Goal: Task Accomplishment & Management: Use online tool/utility

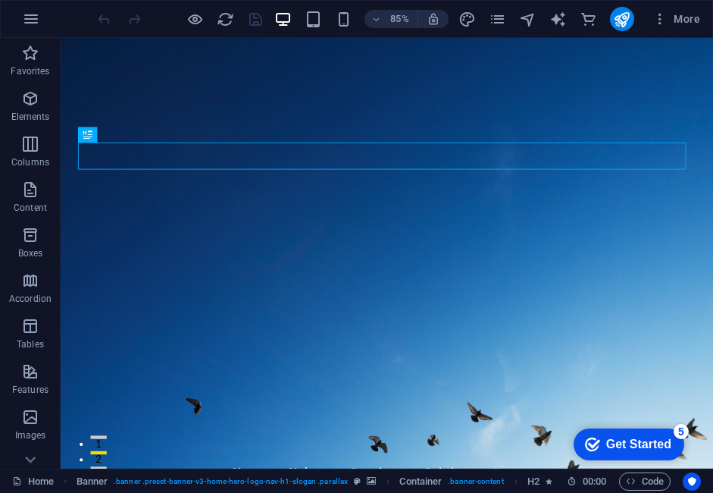
click at [606, 447] on div "Get Started" at bounding box center [638, 444] width 65 height 14
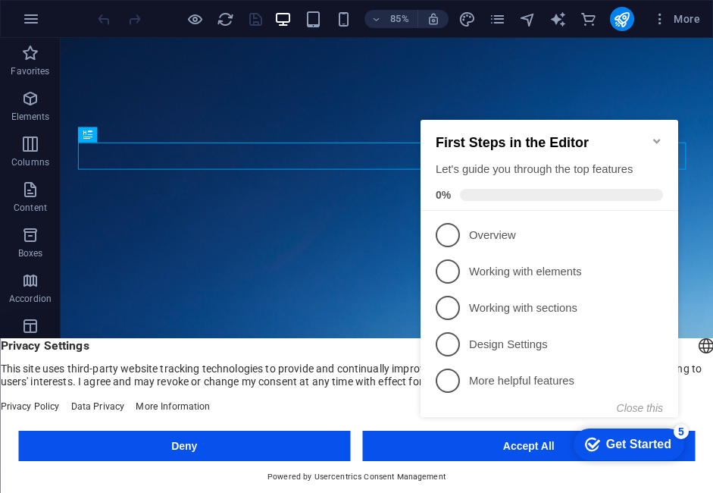
click at [386, 433] on button "Accept All" at bounding box center [529, 445] width 333 height 30
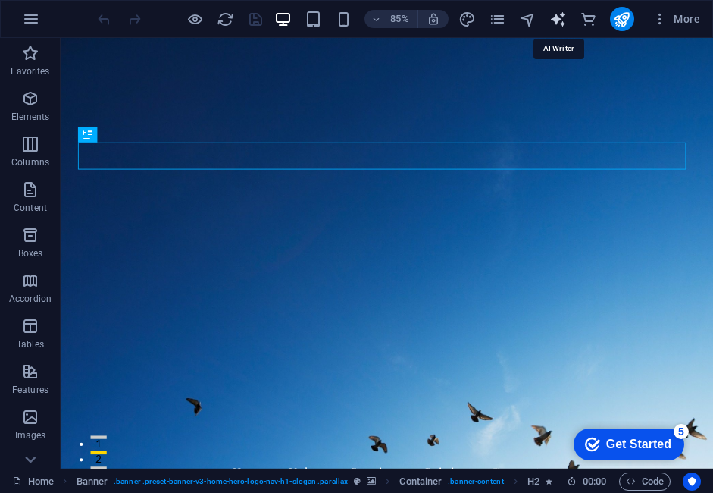
click at [558, 17] on icon "text_generator" at bounding box center [557, 19] width 17 height 17
select select "English"
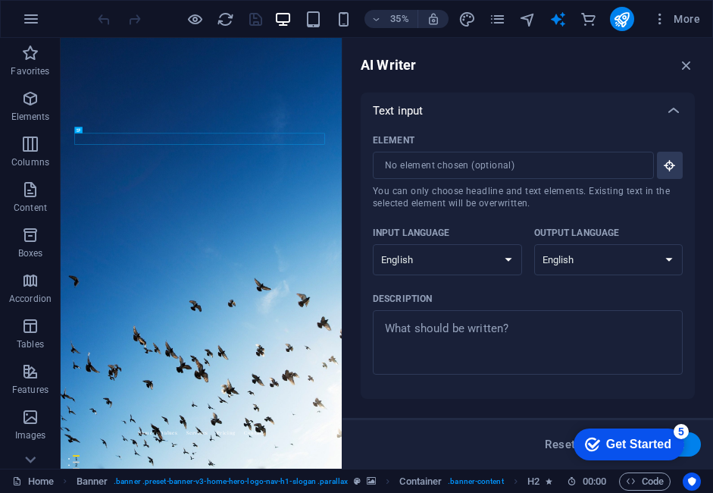
click at [553, 70] on div "AI Writer" at bounding box center [528, 65] width 334 height 18
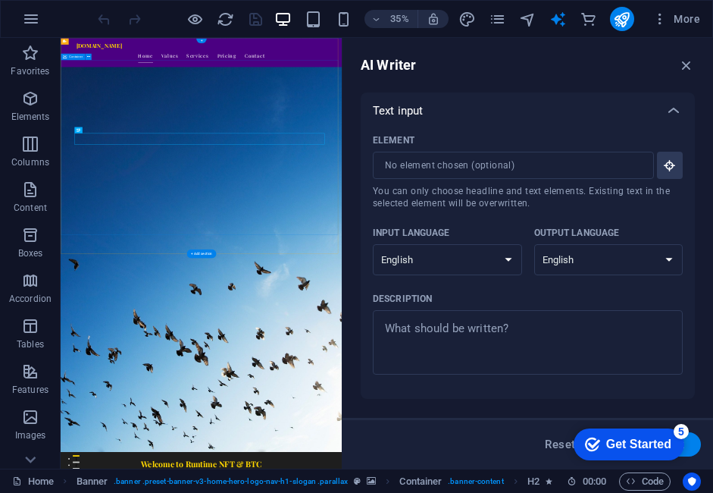
scroll to position [227, 0]
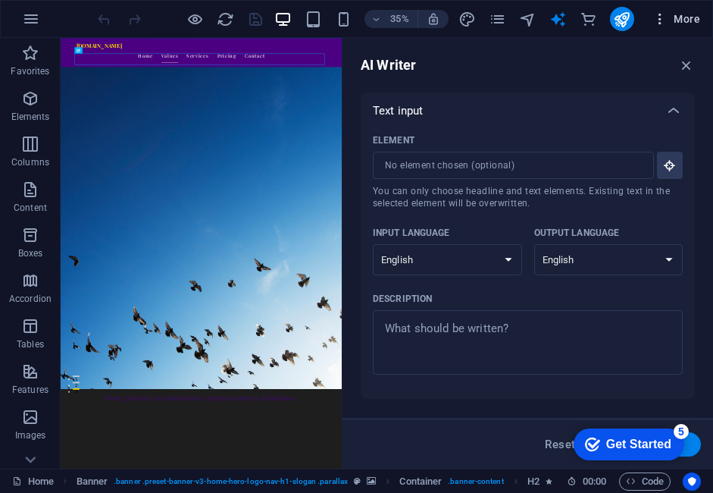
click at [658, 16] on icon "button" at bounding box center [659, 18] width 15 height 15
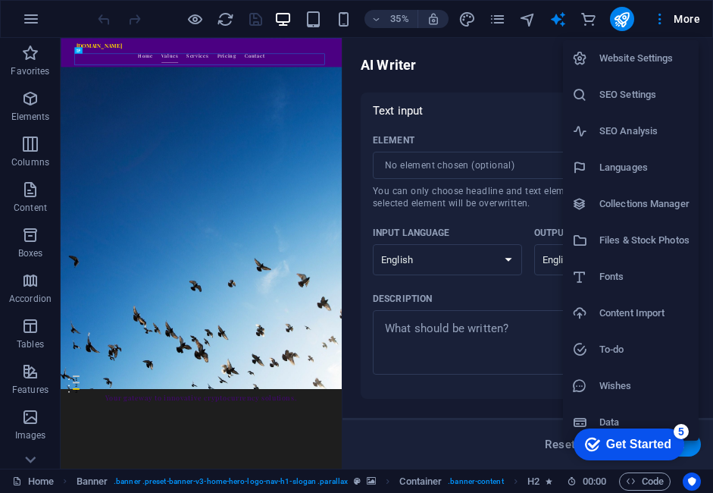
click at [655, 21] on div at bounding box center [356, 246] width 713 height 493
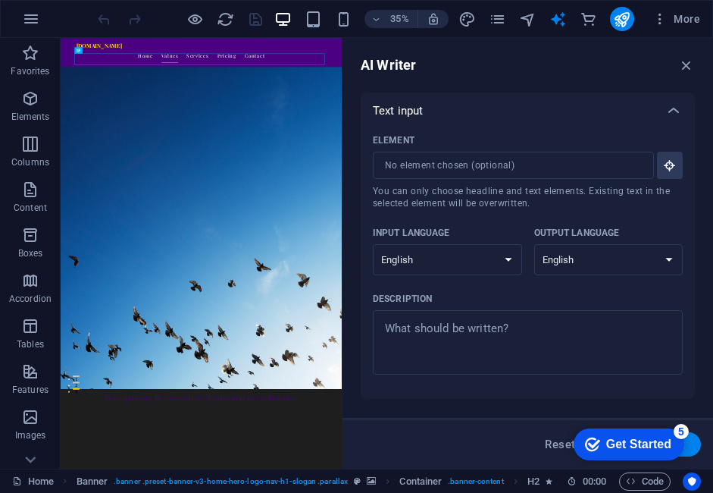
click at [655, 21] on icon "button" at bounding box center [659, 18] width 15 height 15
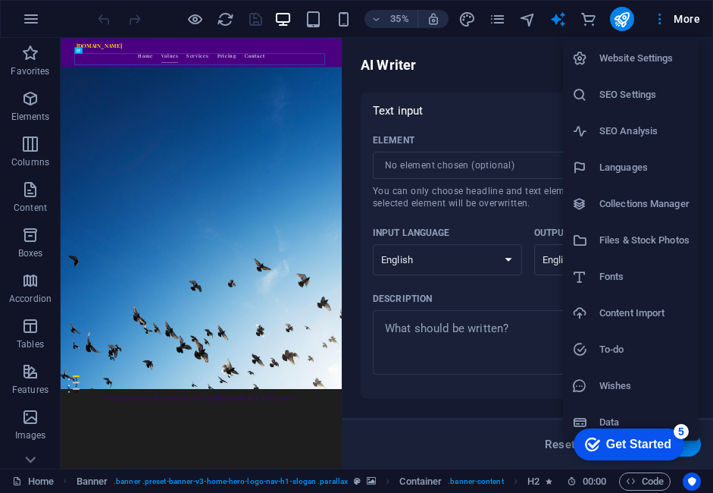
click at [684, 20] on div at bounding box center [356, 246] width 713 height 493
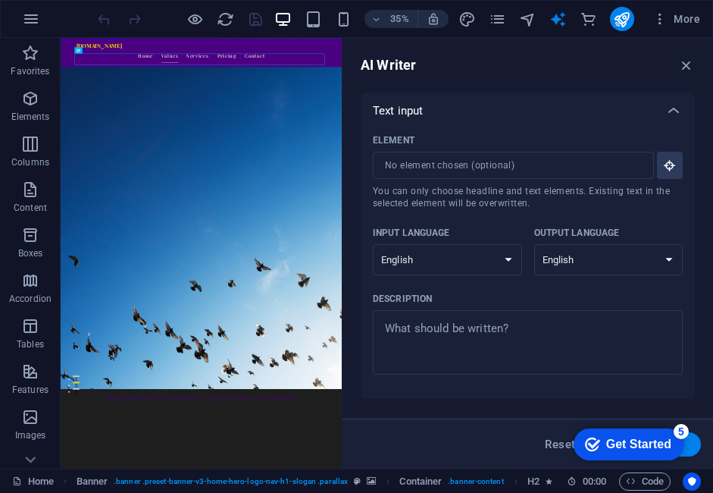
click at [684, 20] on span "More" at bounding box center [676, 18] width 48 height 15
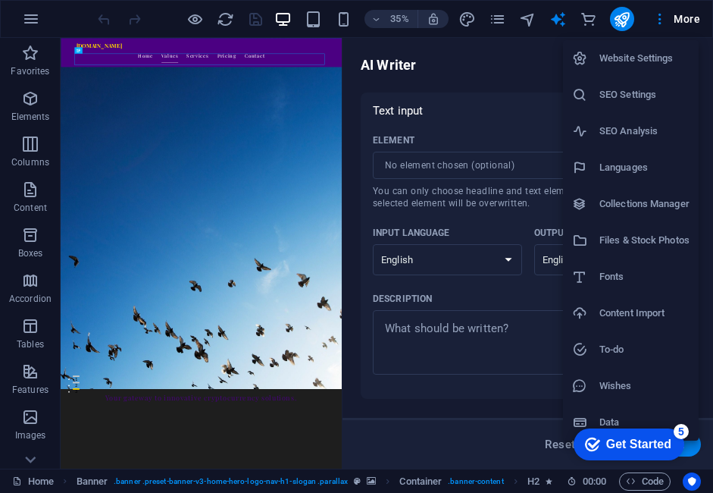
click at [648, 227] on li "Files & Stock Photos" at bounding box center [631, 240] width 136 height 36
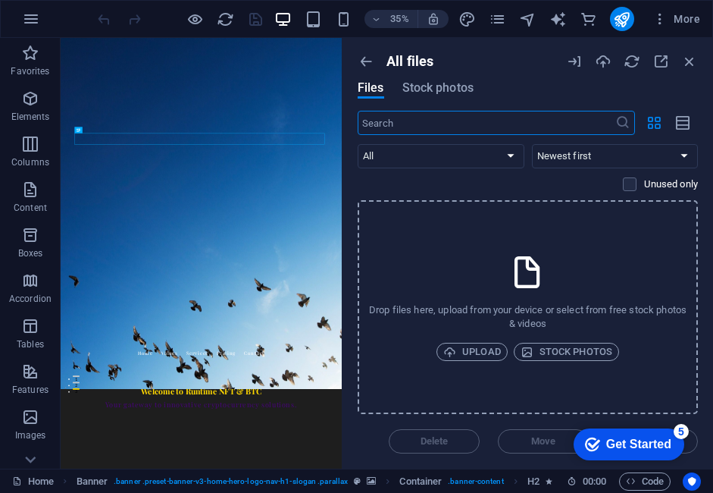
scroll to position [0, 0]
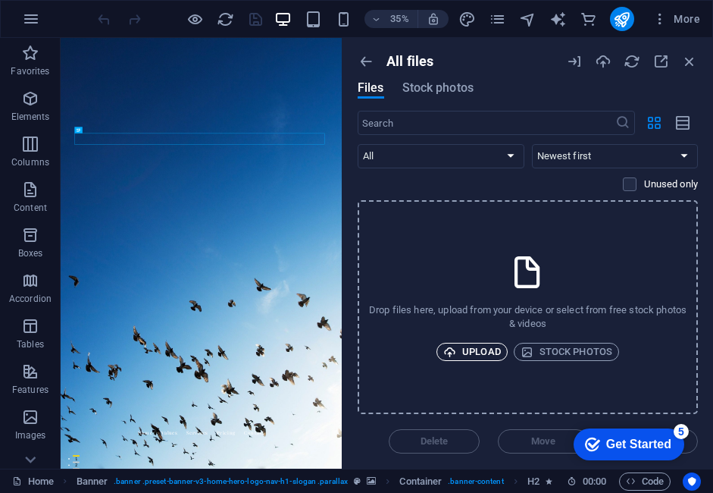
click at [465, 352] on span "Upload" at bounding box center [472, 352] width 58 height 18
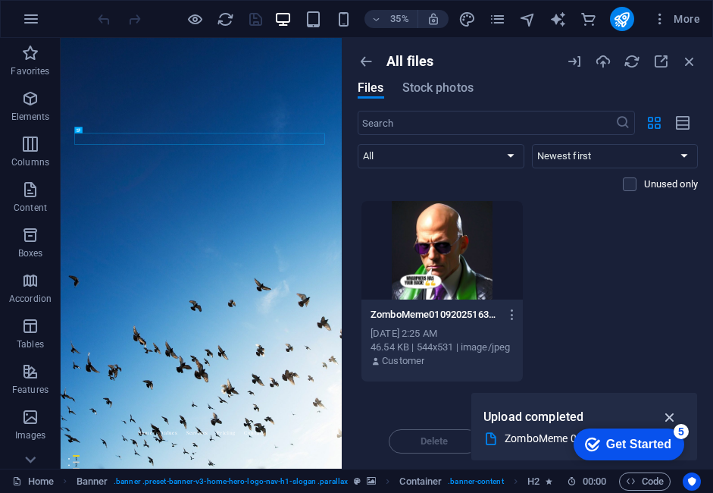
click at [671, 418] on icon "button" at bounding box center [670, 416] width 17 height 17
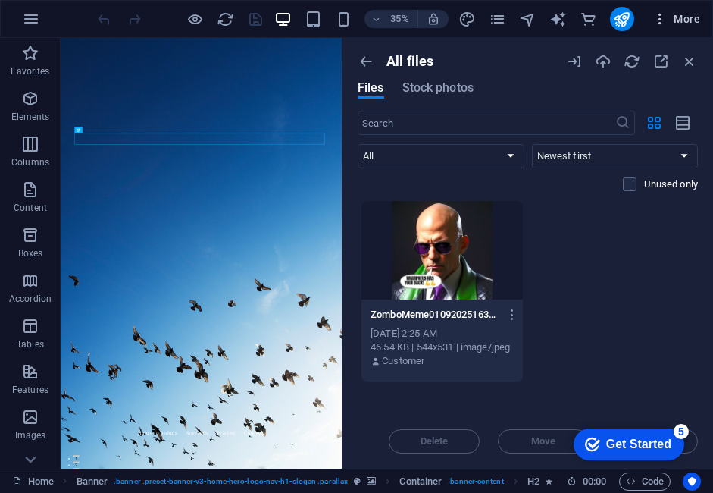
click at [660, 11] on button "More" at bounding box center [676, 19] width 60 height 24
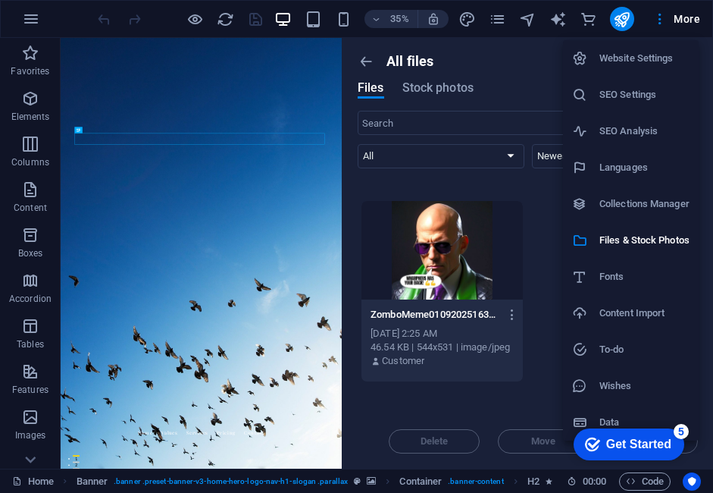
click at [628, 305] on h6 "Content Import" at bounding box center [644, 313] width 90 height 18
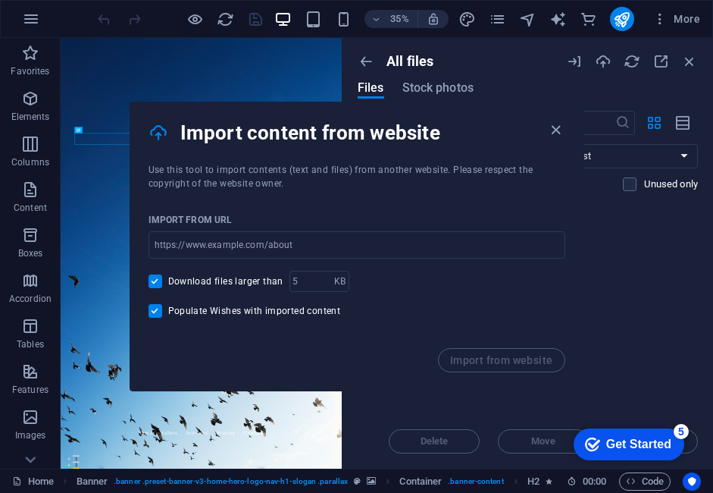
click at [502, 65] on div "All files" at bounding box center [456, 61] width 196 height 17
click at [252, 249] on input "url" at bounding box center [357, 244] width 417 height 27
type input "[DOMAIN_NAME]/"
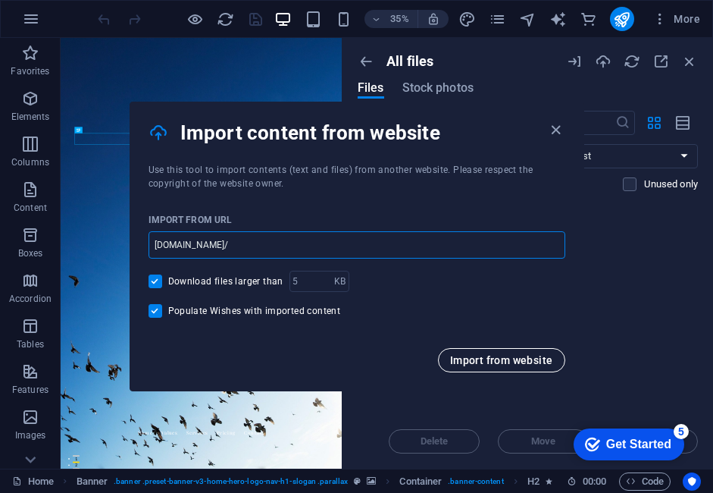
click at [464, 358] on span "Import from website" at bounding box center [501, 360] width 103 height 12
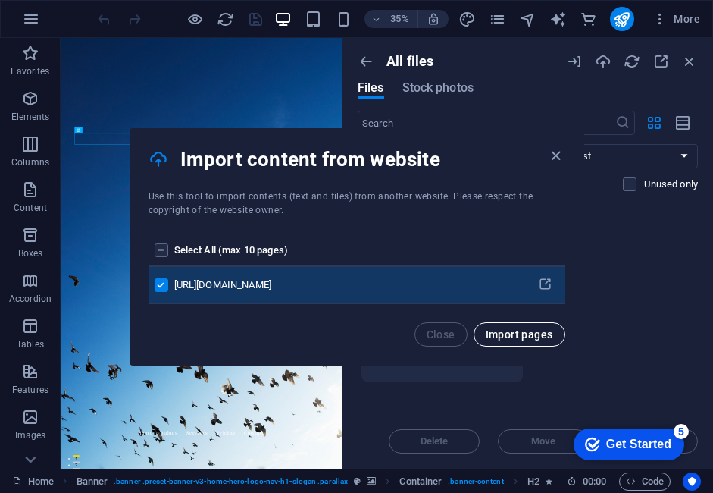
click at [512, 327] on button "Import pages" at bounding box center [520, 334] width 92 height 24
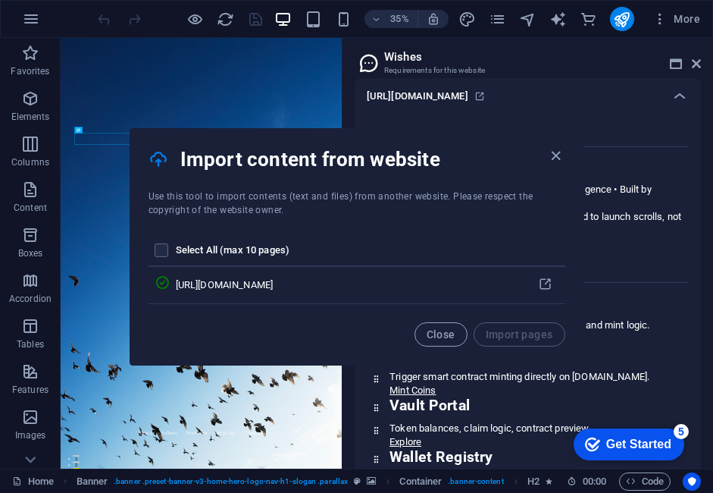
scroll to position [164, 0]
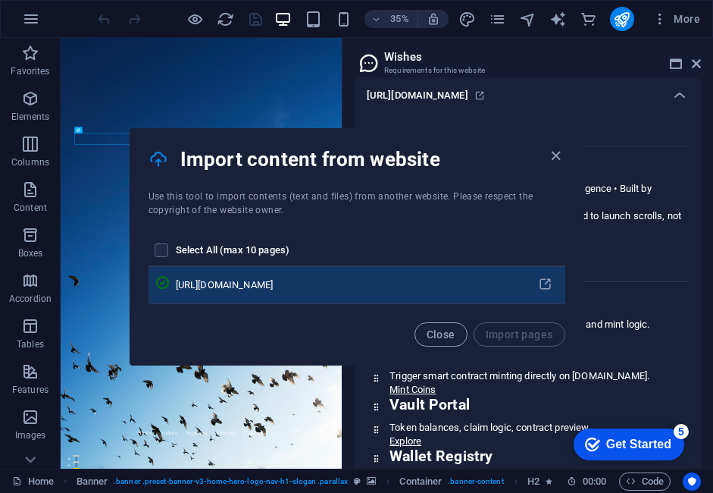
click at [433, 275] on td "[URL][DOMAIN_NAME]" at bounding box center [351, 285] width 350 height 37
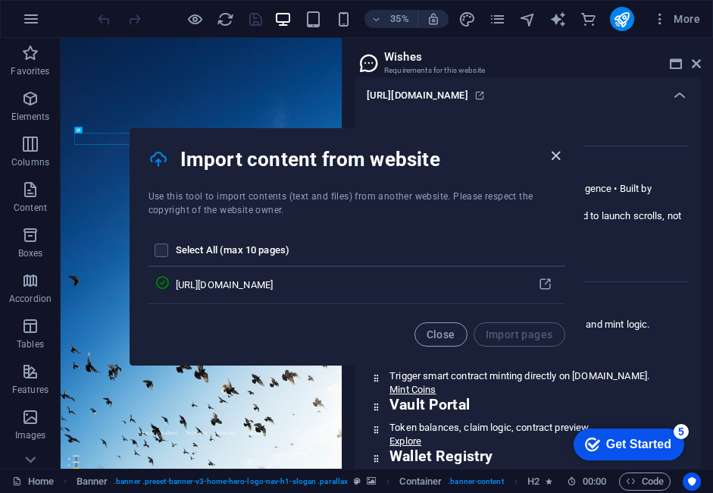
click at [562, 152] on icon "button" at bounding box center [555, 155] width 17 height 17
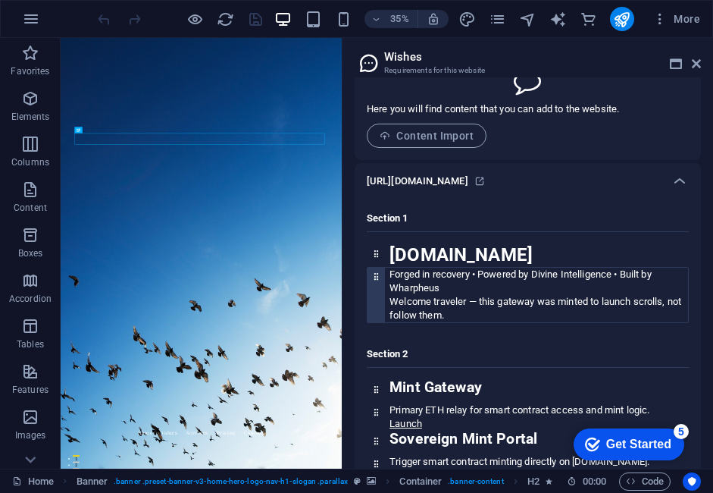
scroll to position [0, 0]
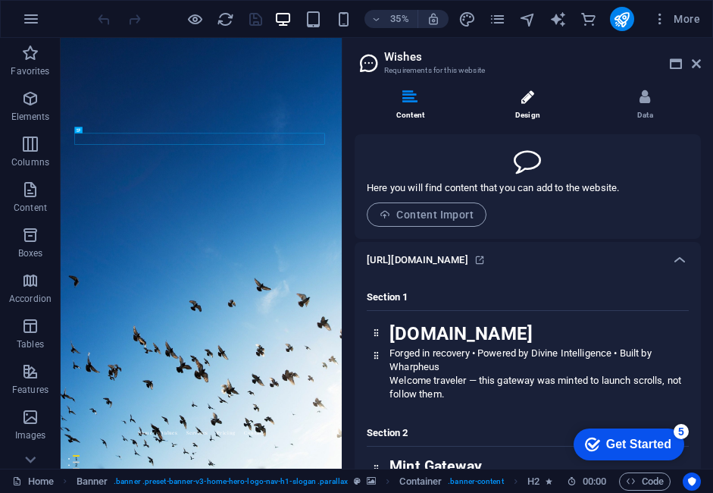
click at [520, 105] on li "Design" at bounding box center [530, 105] width 117 height 33
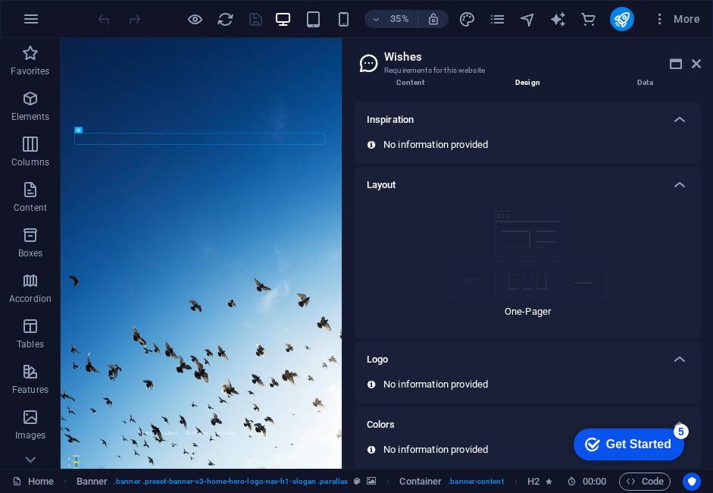
scroll to position [45, 0]
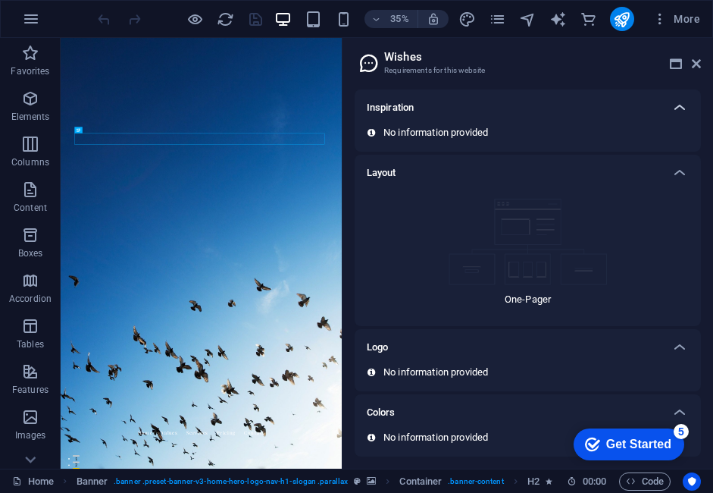
click at [675, 105] on icon at bounding box center [680, 108] width 18 height 18
click at [671, 114] on div "Content Design Data Here you will find content that you can add to the website.…" at bounding box center [528, 263] width 346 height 386
click at [673, 135] on icon at bounding box center [680, 133] width 18 height 18
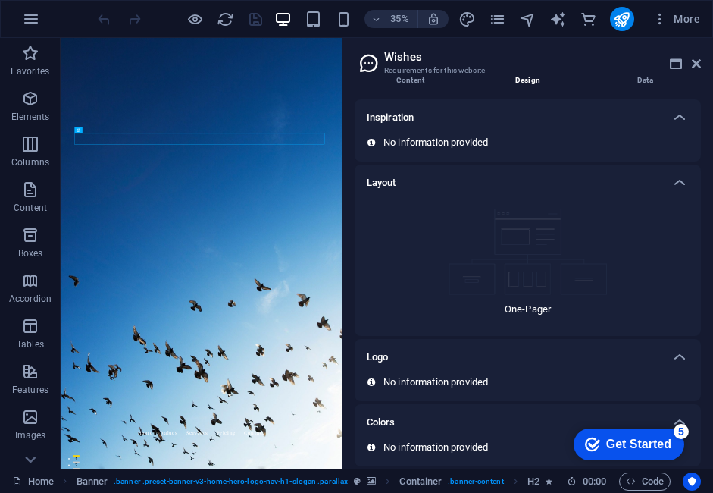
scroll to position [45, 0]
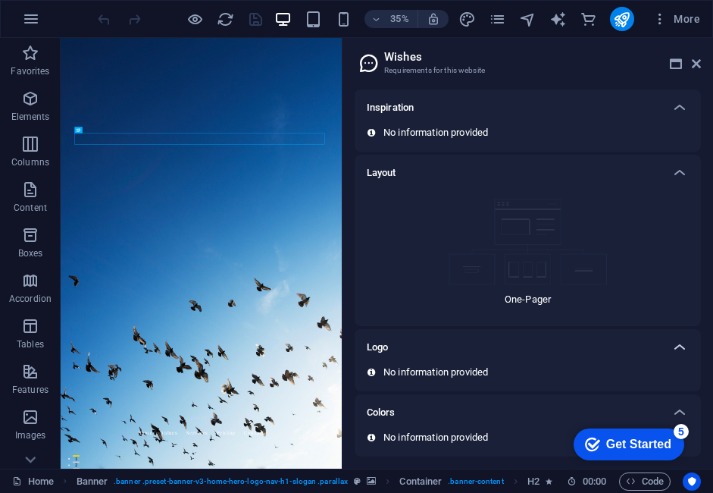
click at [676, 341] on icon at bounding box center [680, 347] width 18 height 18
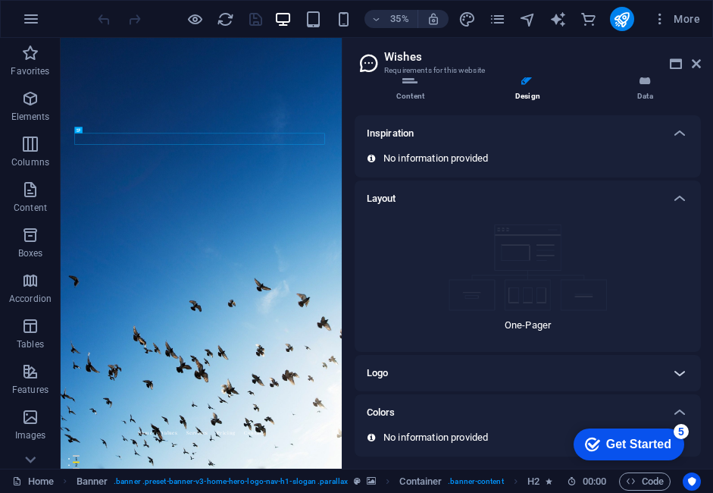
scroll to position [19, 0]
click at [674, 369] on icon at bounding box center [680, 373] width 18 height 18
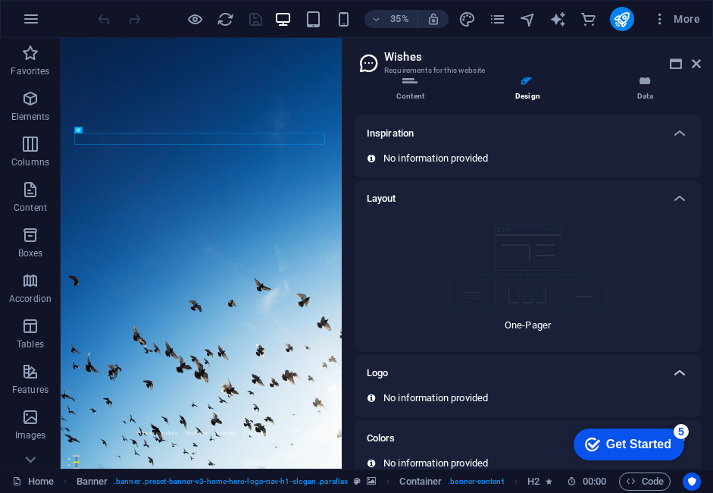
scroll to position [45, 0]
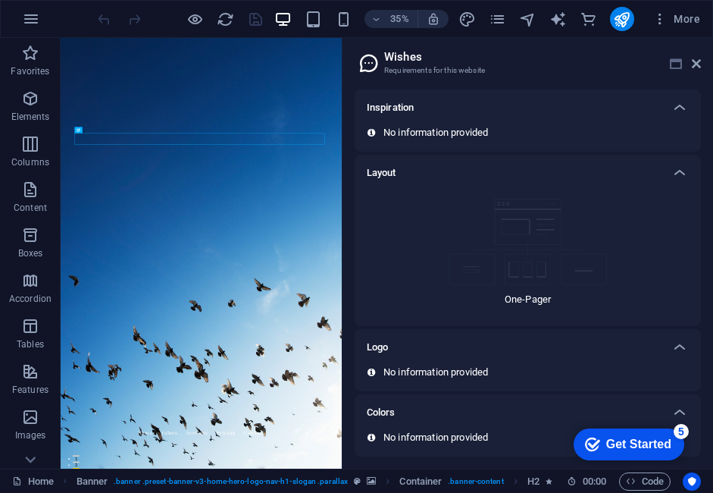
click at [675, 68] on icon at bounding box center [676, 64] width 12 height 12
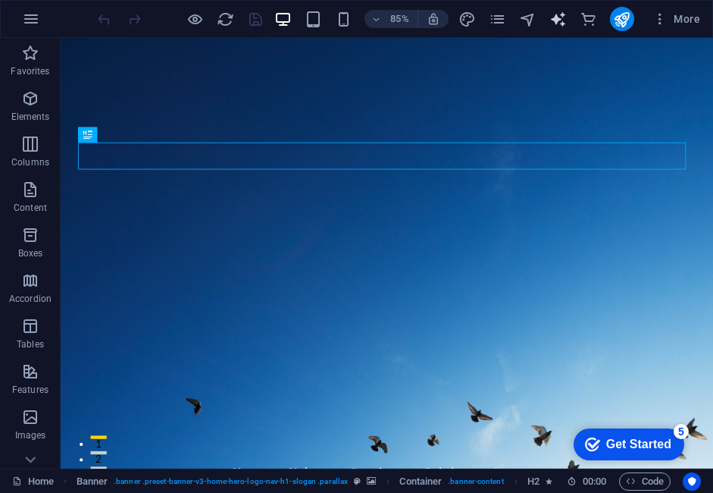
click at [568, 19] on span "text_generator" at bounding box center [558, 19] width 18 height 17
select select "English"
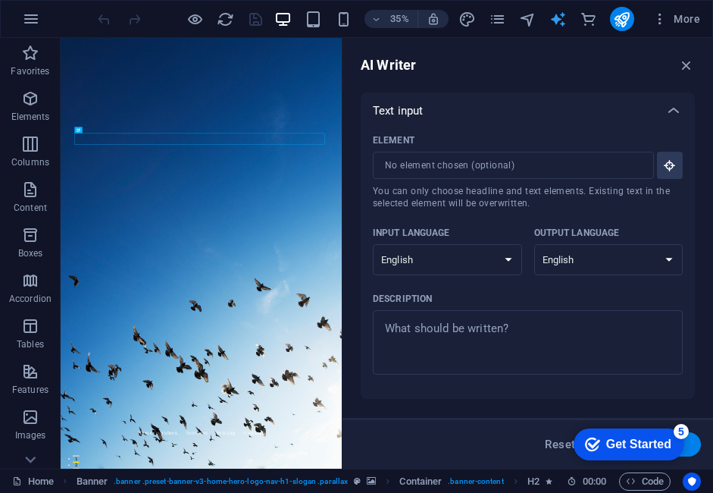
click at [568, 19] on span "text_generator" at bounding box center [558, 19] width 18 height 17
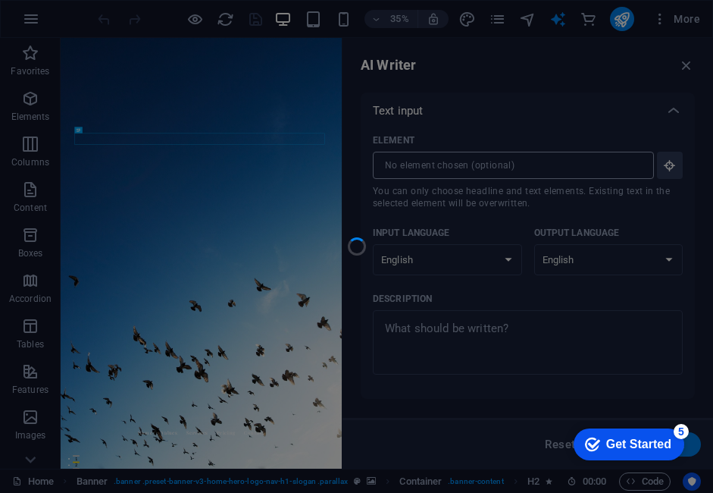
click at [524, 170] on div at bounding box center [356, 246] width 713 height 493
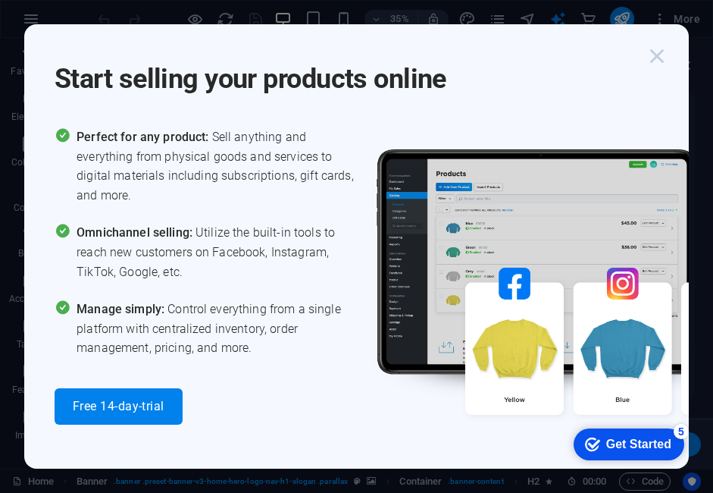
click at [666, 61] on icon "button" at bounding box center [656, 55] width 27 height 27
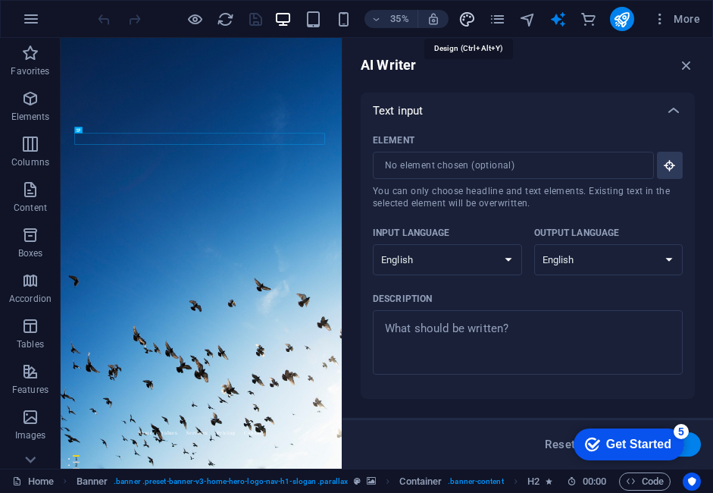
click at [466, 17] on icon "design" at bounding box center [466, 19] width 17 height 17
select select "px"
select select "200"
select select "px"
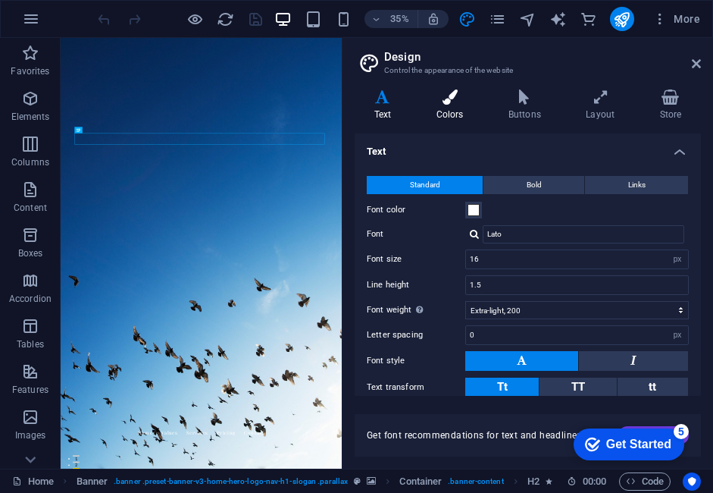
click at [450, 105] on h4 "Colors" at bounding box center [453, 105] width 72 height 32
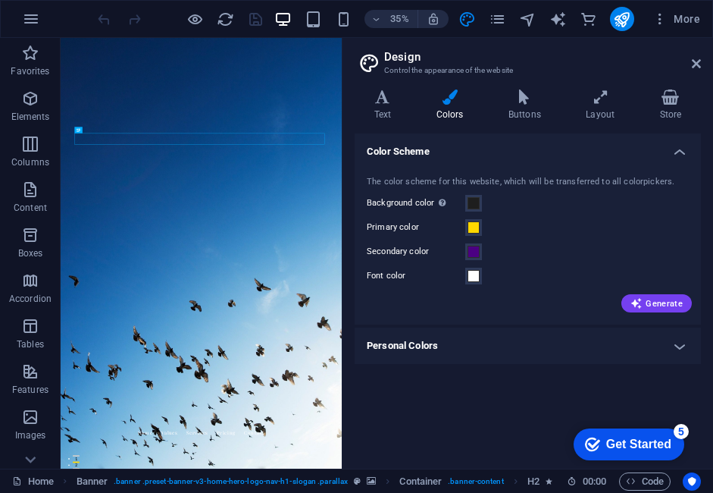
click at [679, 346] on h4 "Personal Colors" at bounding box center [528, 345] width 346 height 36
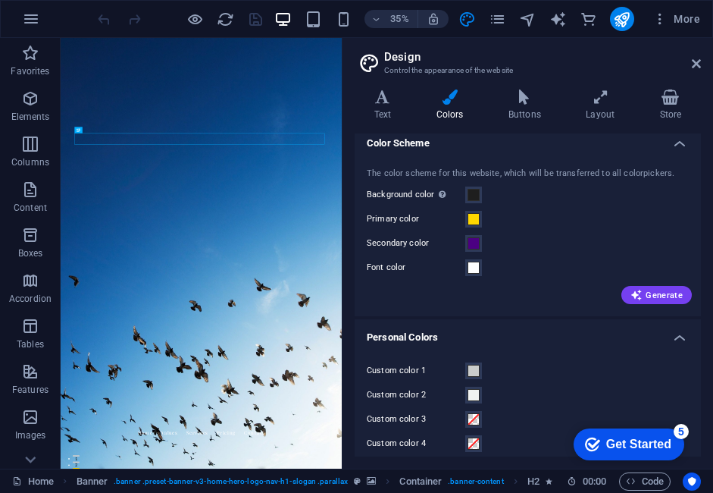
scroll to position [0, 0]
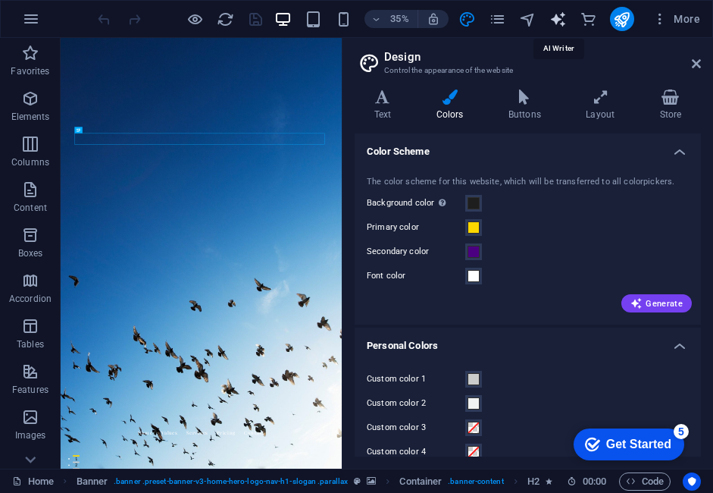
click at [554, 16] on icon "text_generator" at bounding box center [557, 19] width 17 height 17
select select "English"
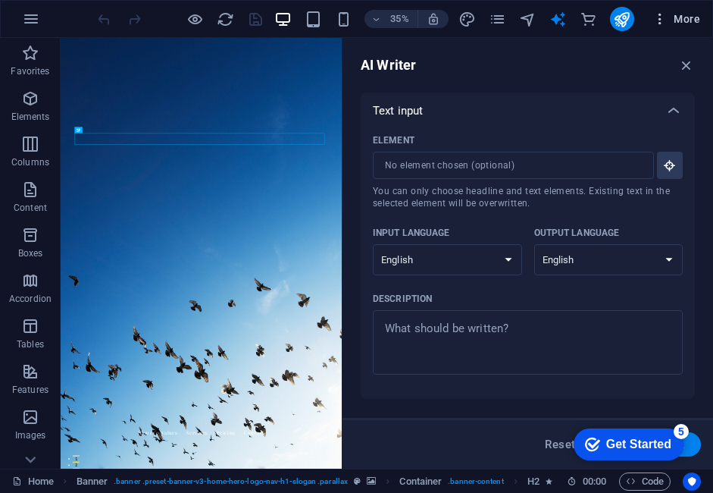
click at [656, 13] on icon "button" at bounding box center [659, 18] width 15 height 15
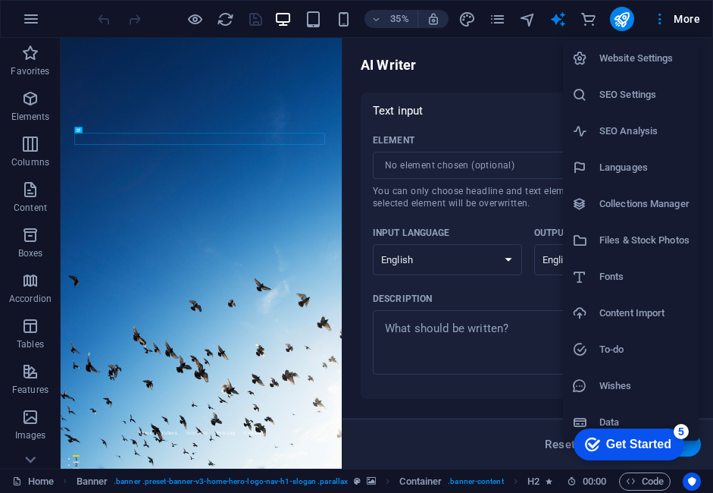
click at [688, 14] on div at bounding box center [356, 246] width 713 height 493
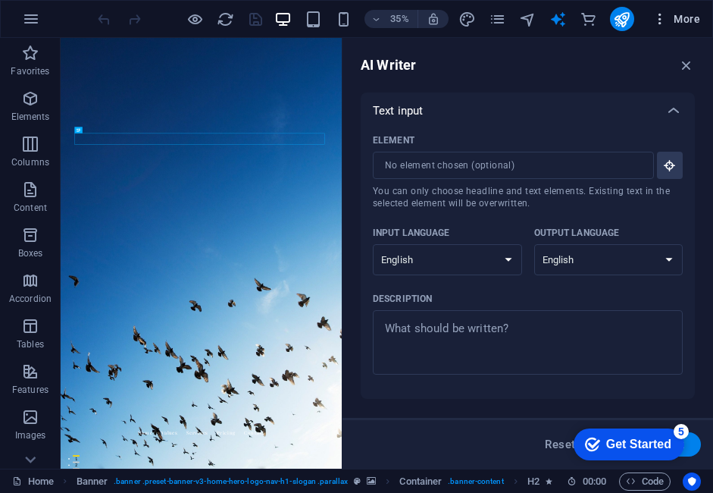
click at [684, 22] on span "More" at bounding box center [676, 18] width 48 height 15
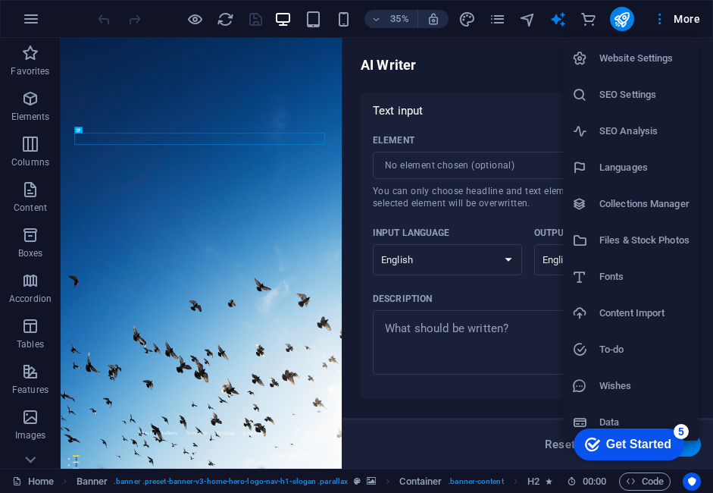
click at [480, 161] on div at bounding box center [356, 246] width 713 height 493
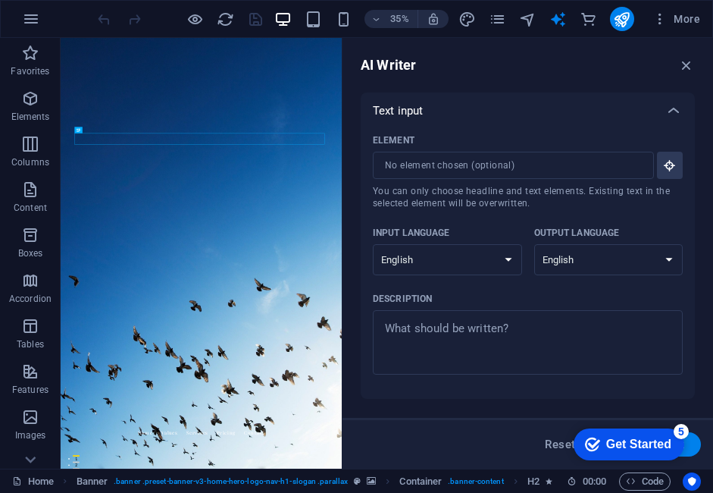
click at [480, 161] on input "Element ​ You can only choose headline and text elements. Existing text in the …" at bounding box center [508, 165] width 271 height 27
click at [374, 477] on ol "Banner . banner .preset-banner-v3-home-hero-logo-nav-h1-slogan .parallax Contai…" at bounding box center [315, 481] width 477 height 18
click at [33, 14] on icon "button" at bounding box center [31, 19] width 18 height 18
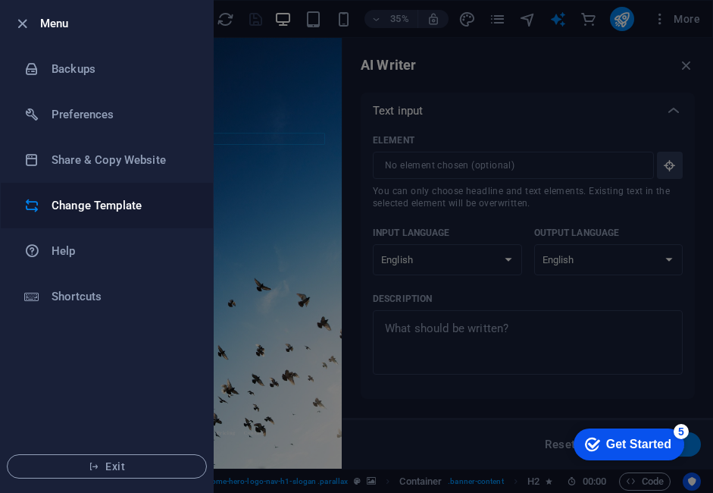
click at [83, 201] on h6 "Change Template" at bounding box center [122, 205] width 140 height 18
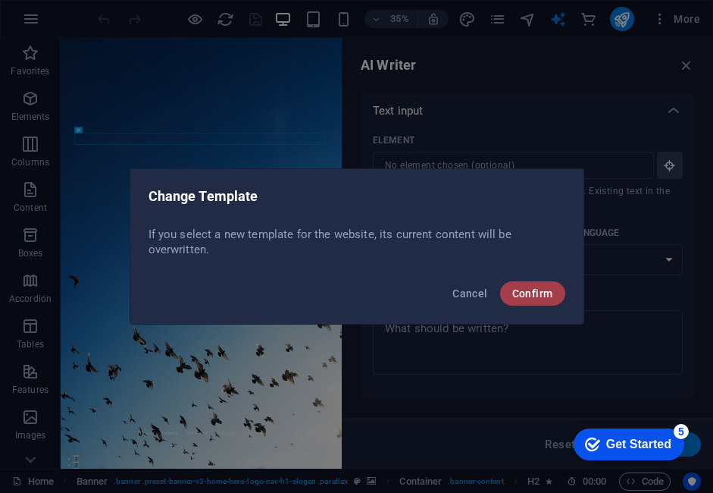
click at [505, 296] on button "Confirm" at bounding box center [532, 293] width 65 height 24
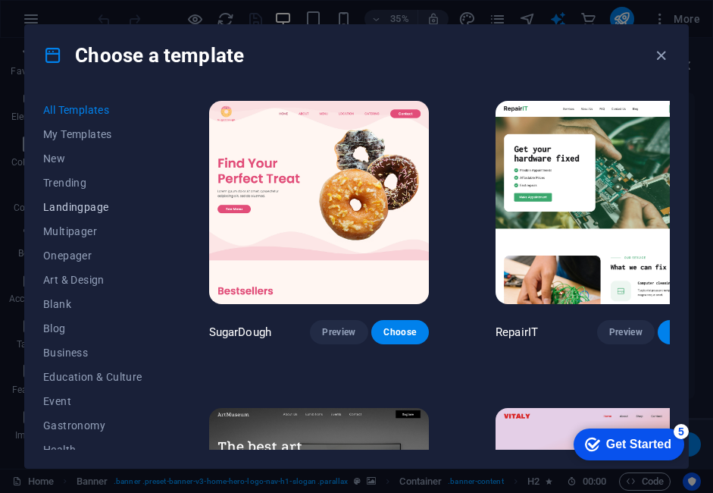
click at [66, 206] on span "Landingpage" at bounding box center [92, 207] width 99 height 12
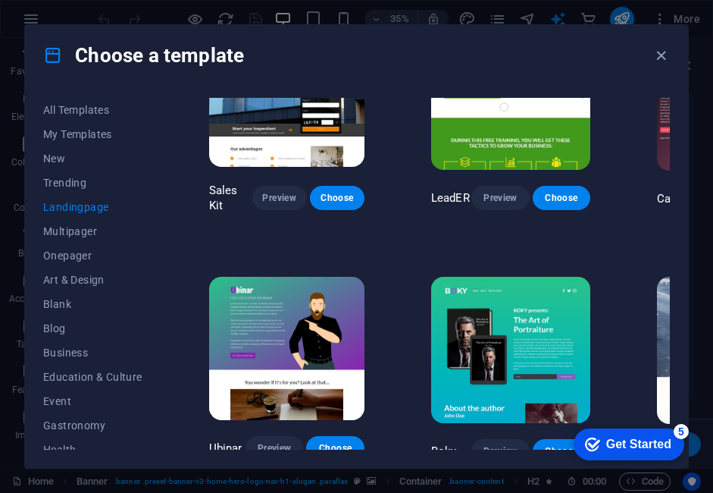
scroll to position [1884, 0]
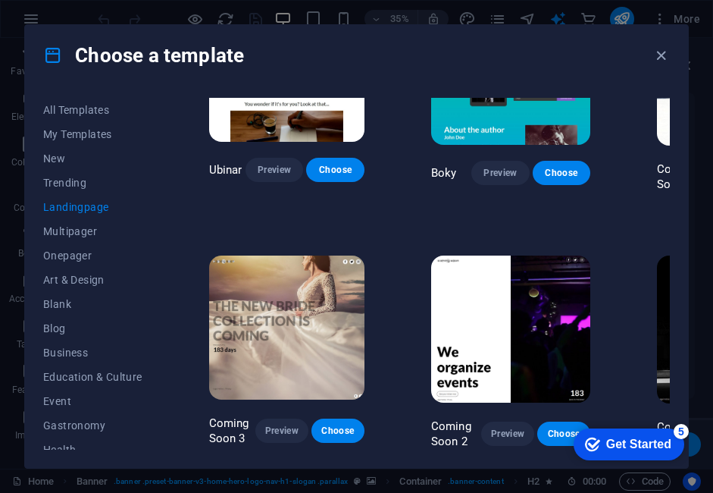
click at [422, 446] on div "All Templates My Templates New Trending Landingpage Multipager Onepager Art & D…" at bounding box center [356, 277] width 663 height 382
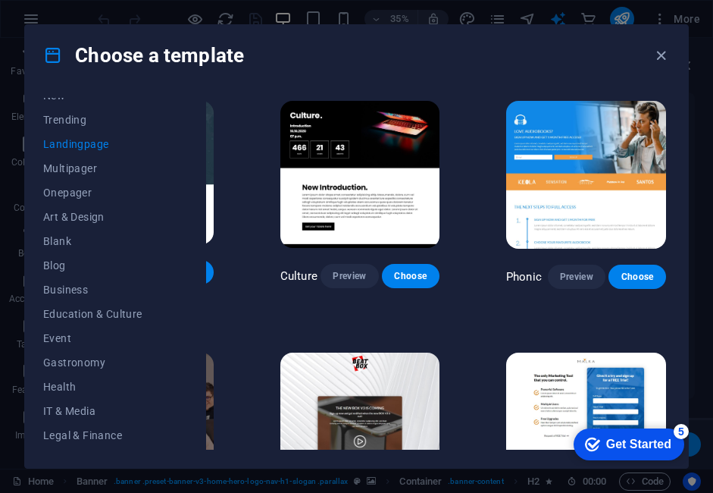
scroll to position [0, 0]
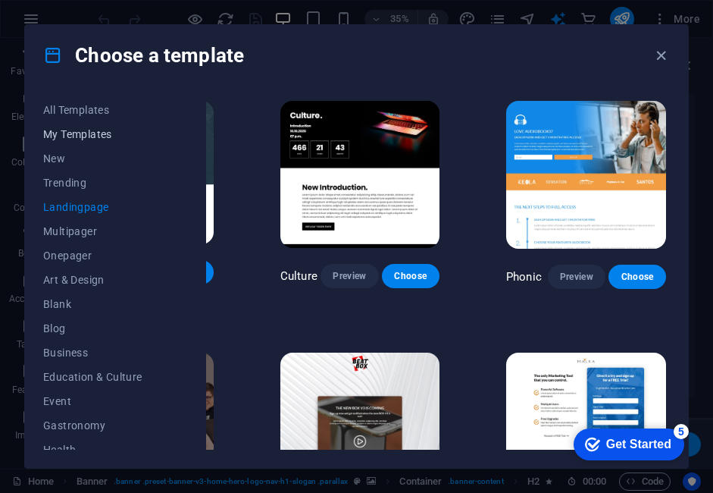
click at [87, 139] on span "My Templates" at bounding box center [92, 134] width 99 height 12
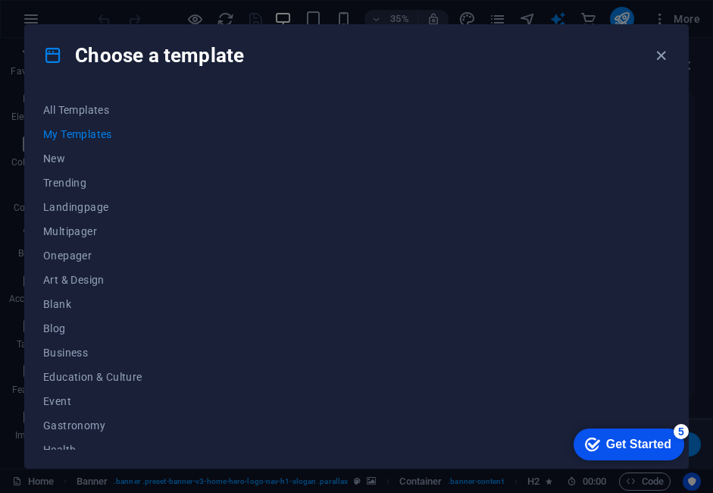
scroll to position [0, 72]
click at [103, 108] on span "All Templates" at bounding box center [92, 110] width 99 height 12
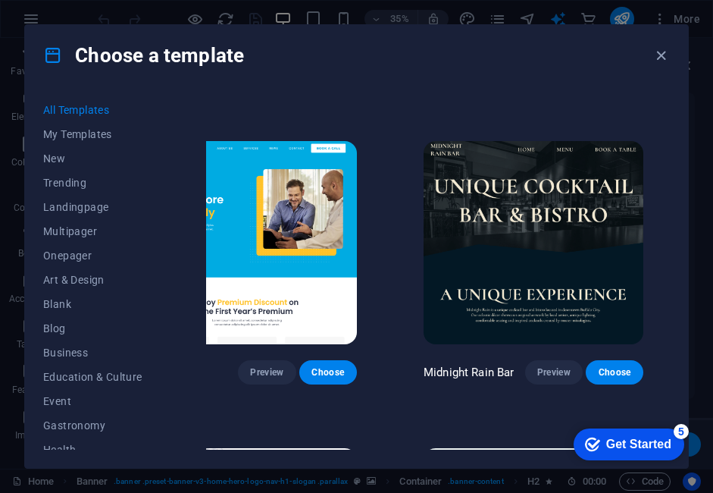
scroll to position [3562, 72]
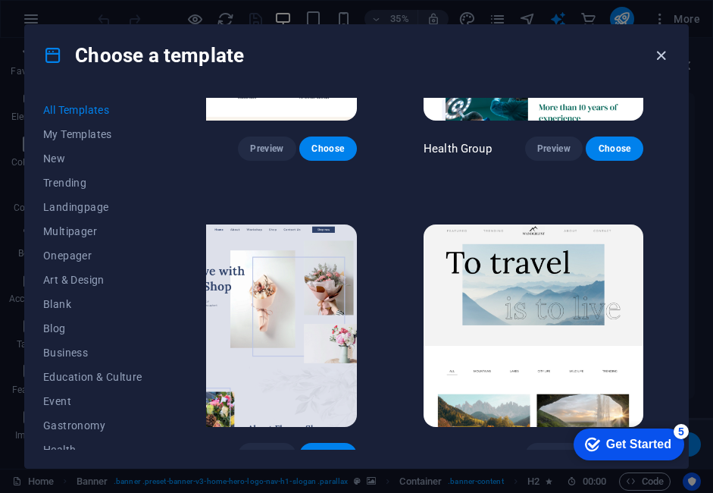
click at [659, 58] on icon "button" at bounding box center [660, 55] width 17 height 17
